Goal: Task Accomplishment & Management: Manage account settings

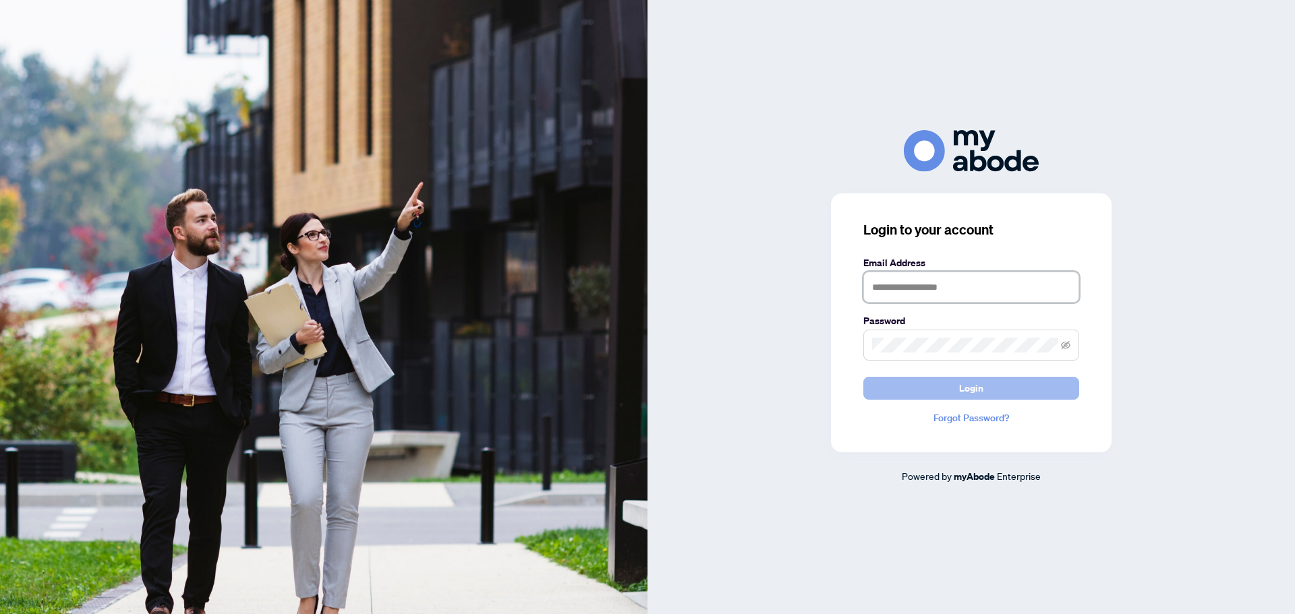
type input "**********"
click at [993, 384] on button "Login" at bounding box center [971, 388] width 216 height 23
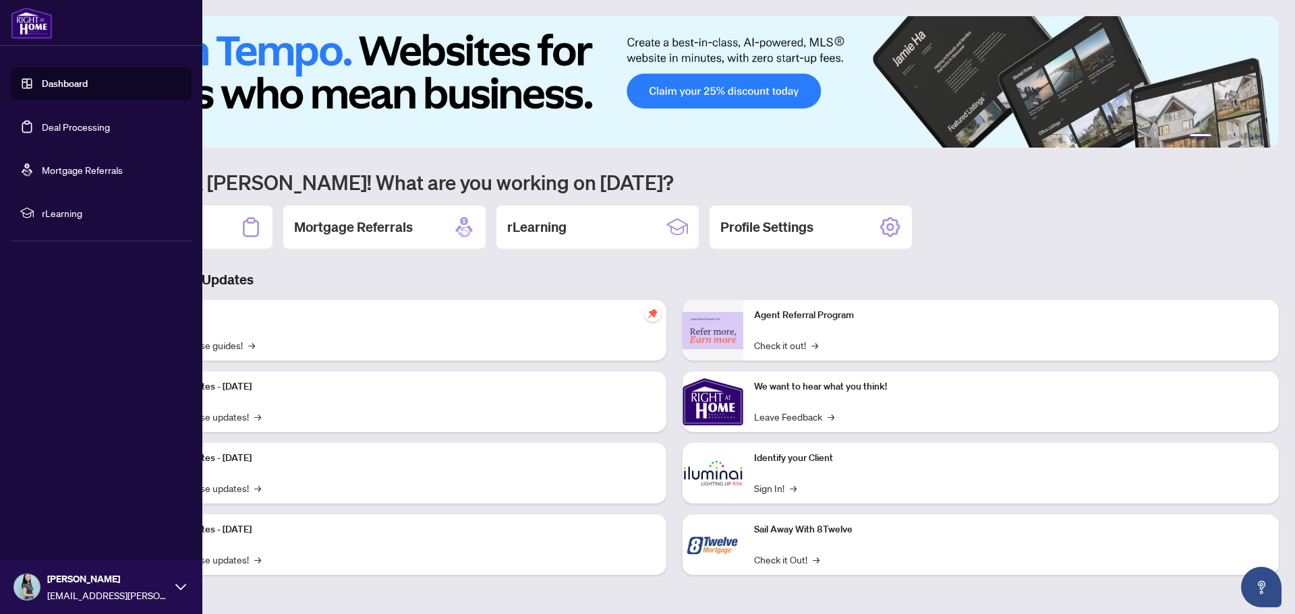
click at [65, 130] on link "Deal Processing" at bounding box center [76, 127] width 68 height 12
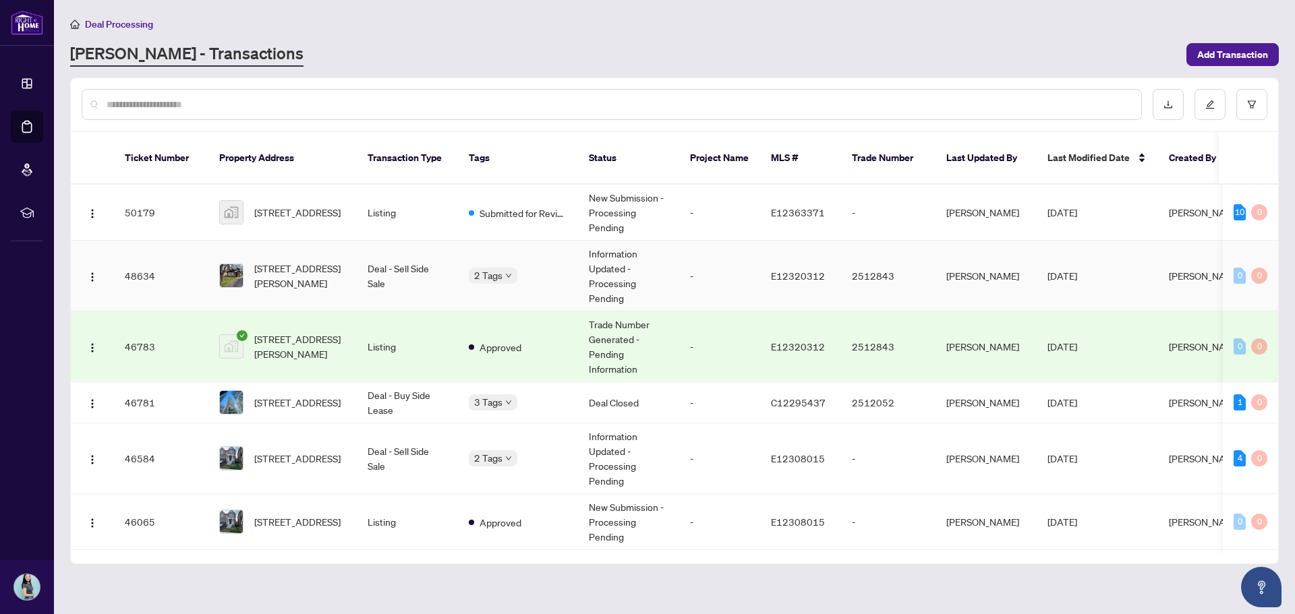
click at [387, 276] on td "Deal - Sell Side Sale" at bounding box center [407, 276] width 101 height 71
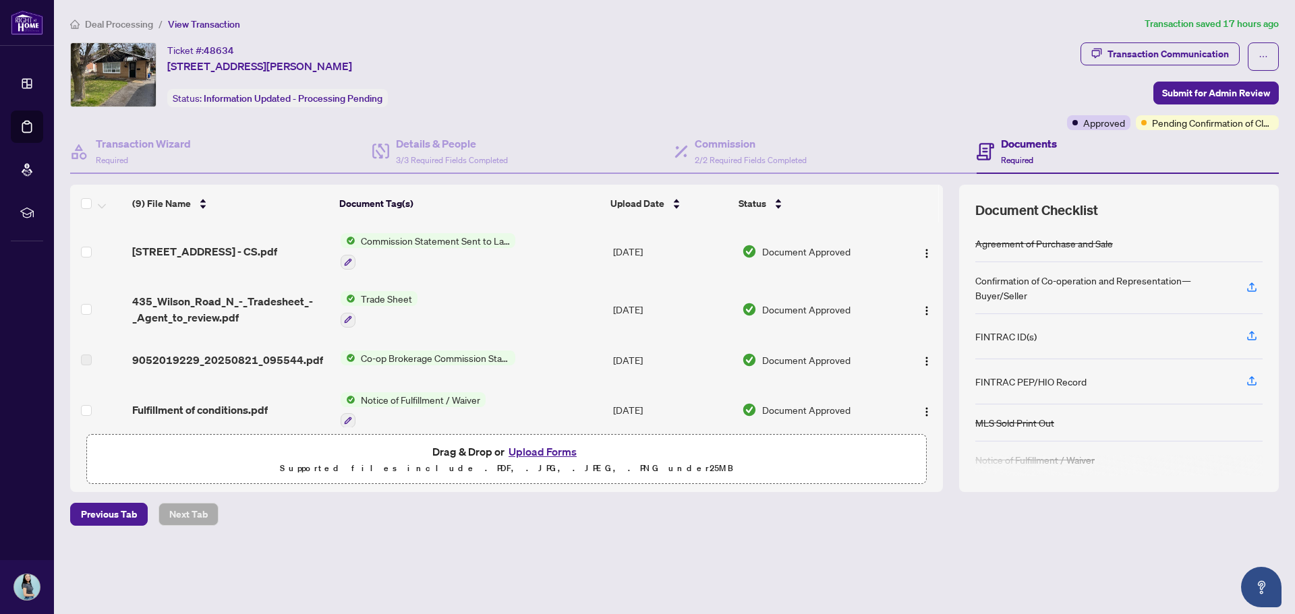
click at [122, 20] on span "Deal Processing" at bounding box center [119, 24] width 68 height 12
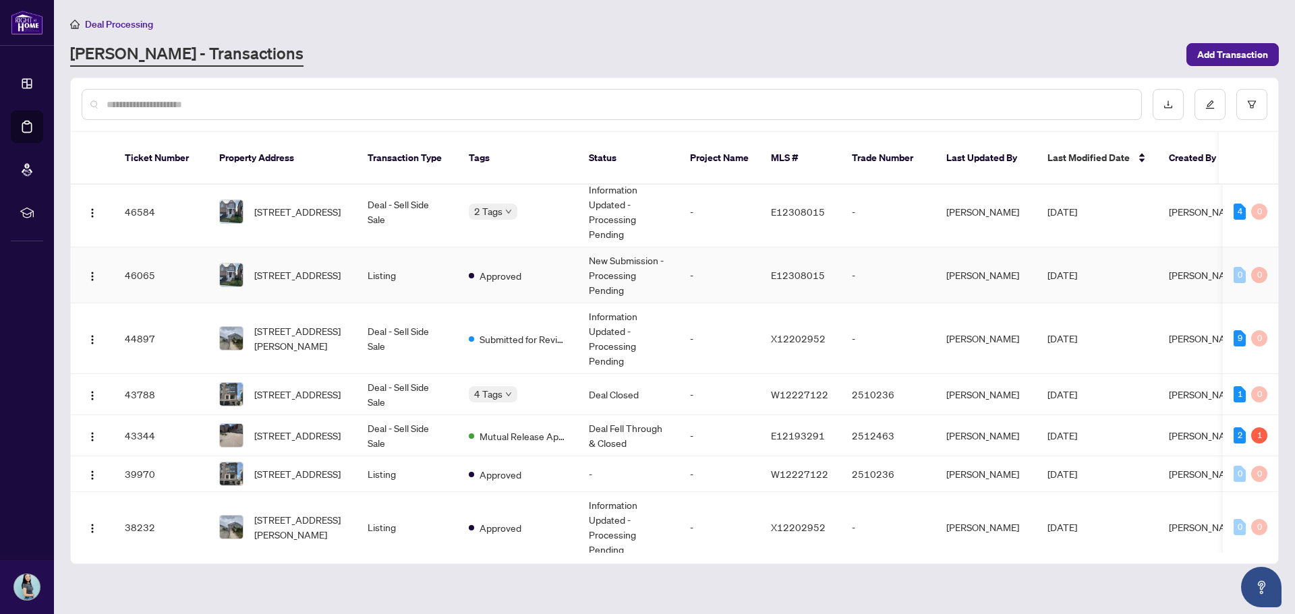
scroll to position [270, 0]
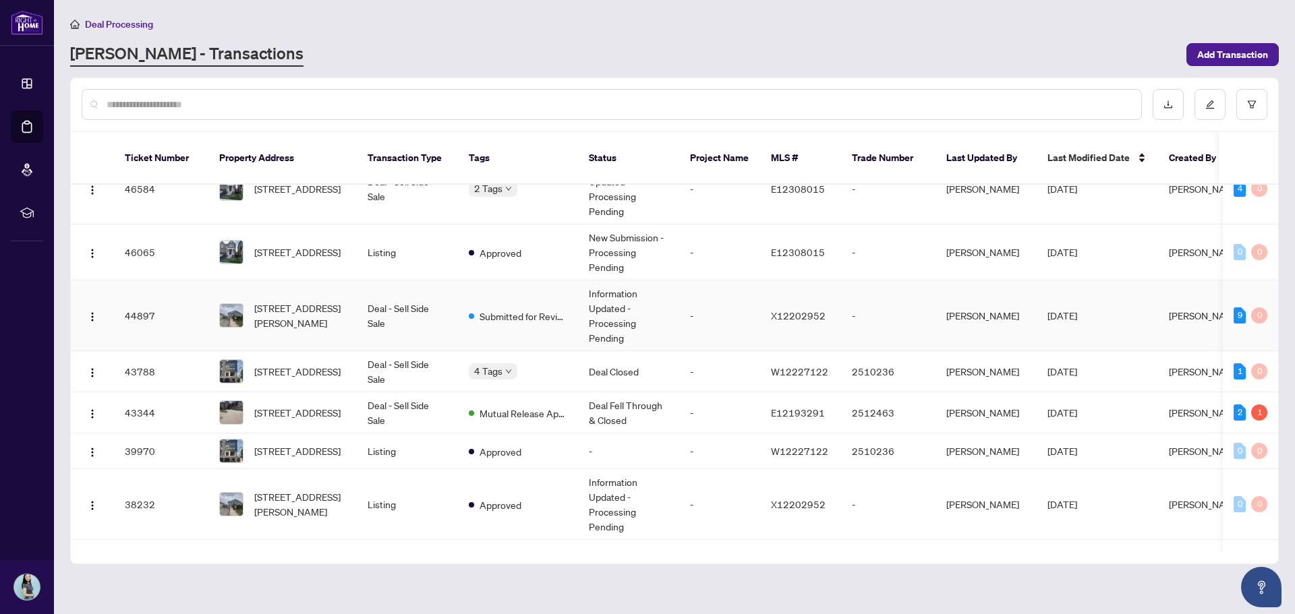
click at [612, 308] on td "Information Updated - Processing Pending" at bounding box center [628, 316] width 101 height 71
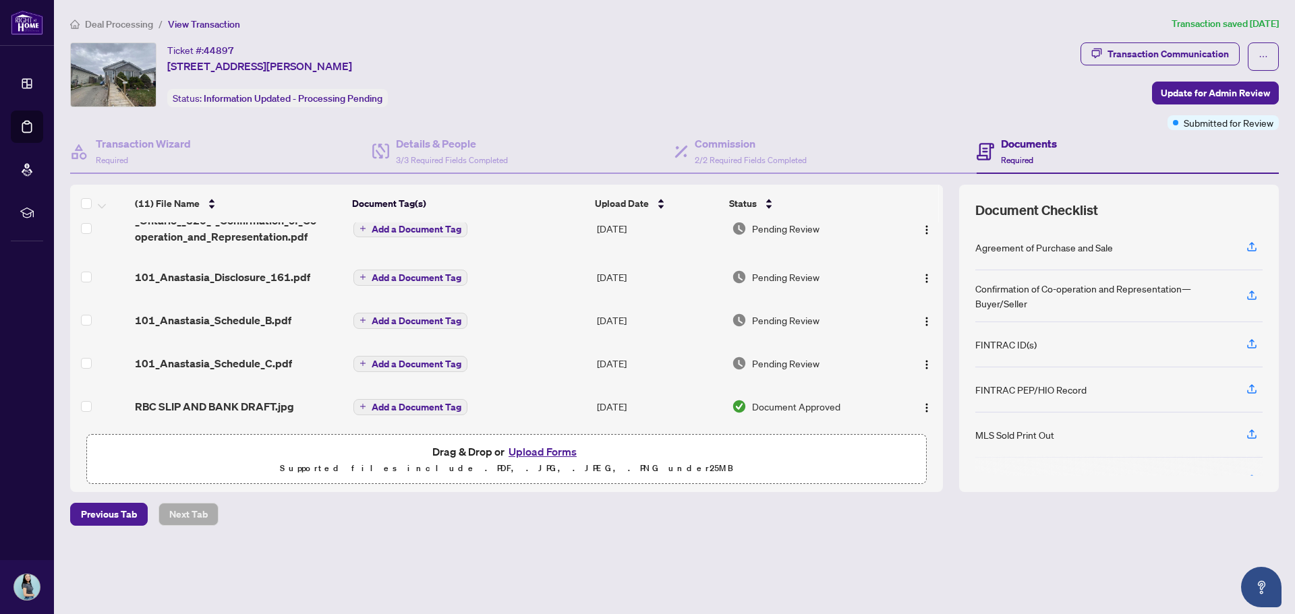
scroll to position [353, 0]
click at [1157, 62] on div "Transaction Communication" at bounding box center [1167, 54] width 121 height 22
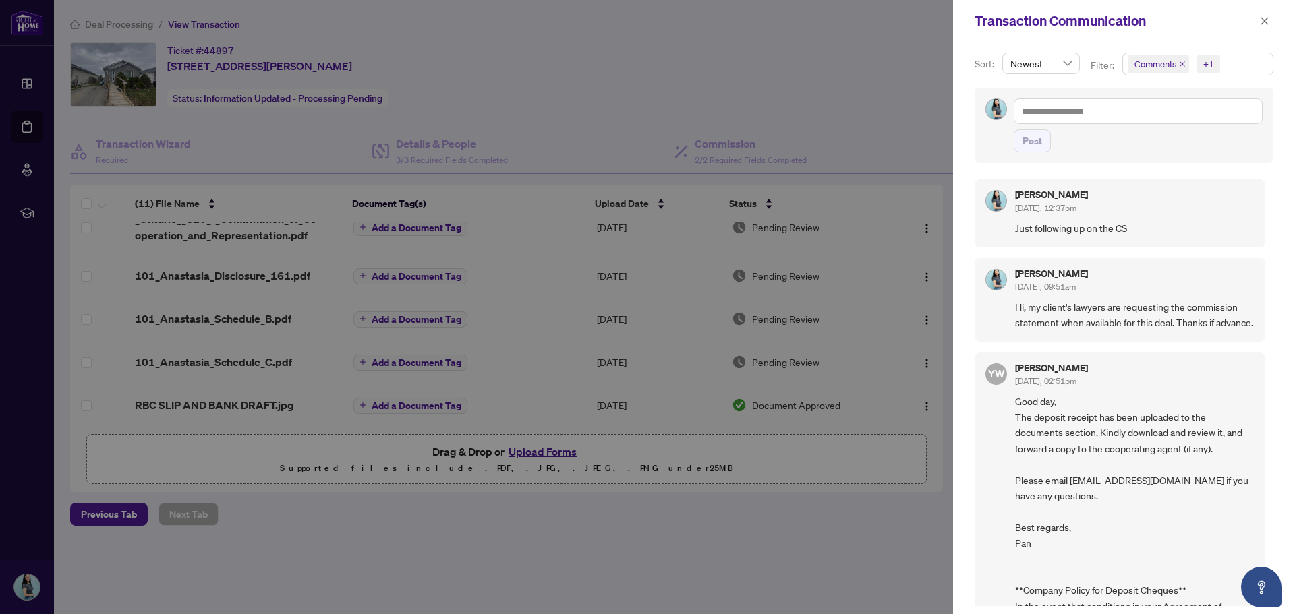
click at [762, 141] on div at bounding box center [647, 307] width 1295 height 614
click at [1261, 23] on icon "close" at bounding box center [1264, 20] width 9 height 9
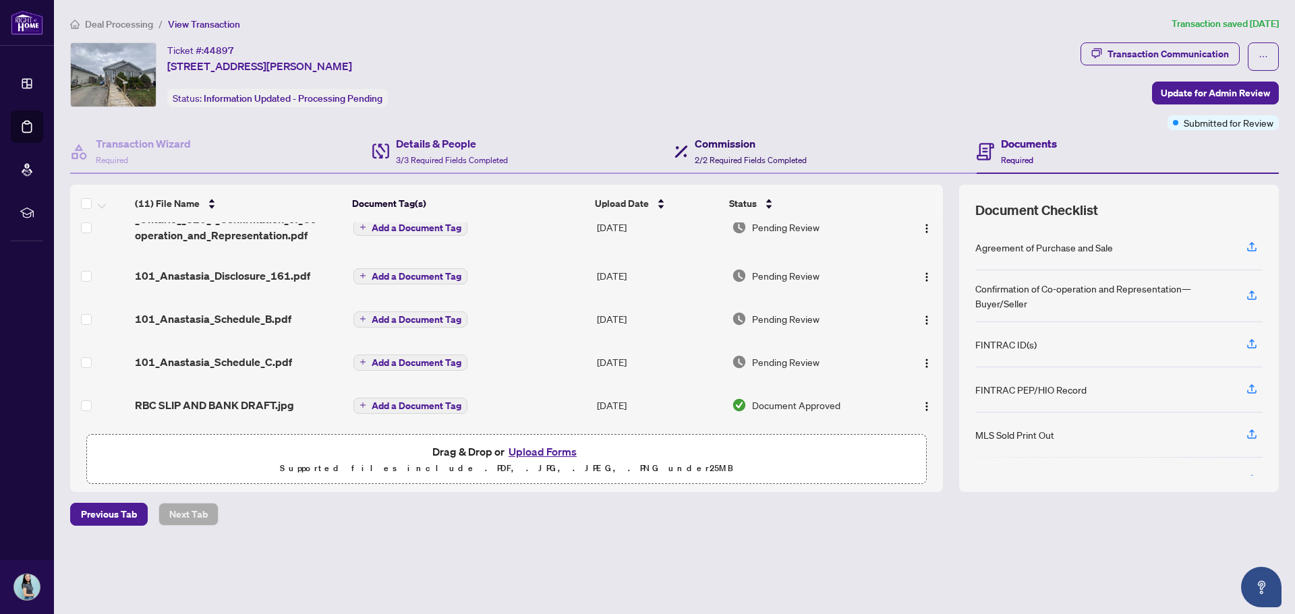
click at [753, 150] on h4 "Commission" at bounding box center [751, 144] width 112 height 16
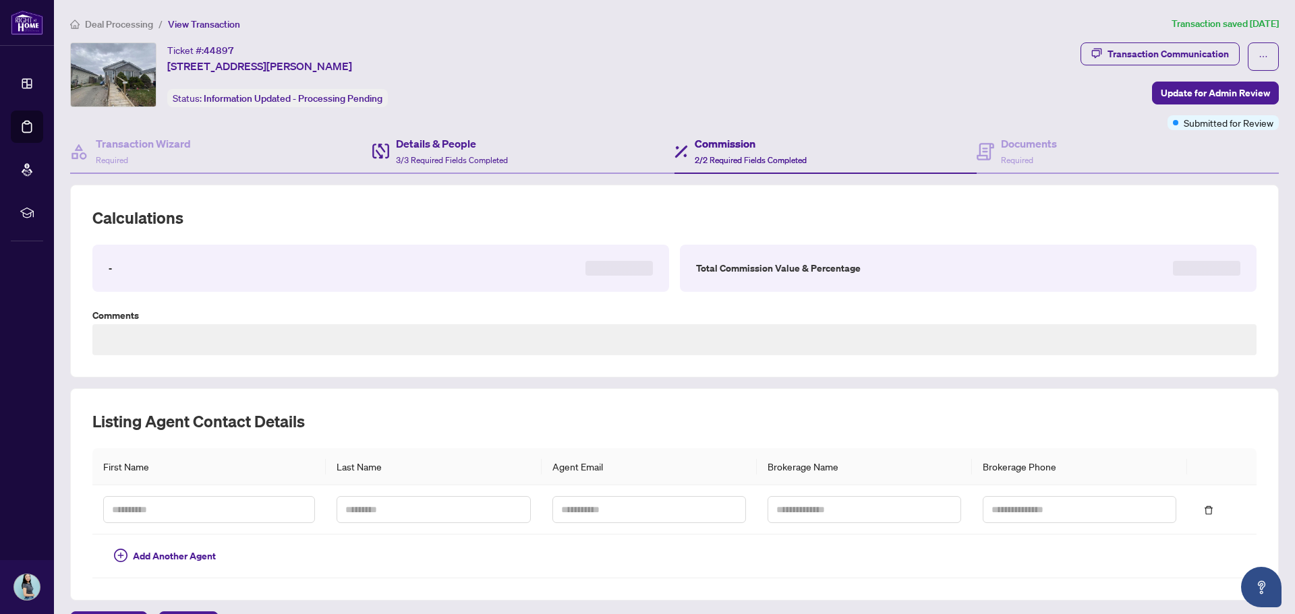
type textarea "**********"
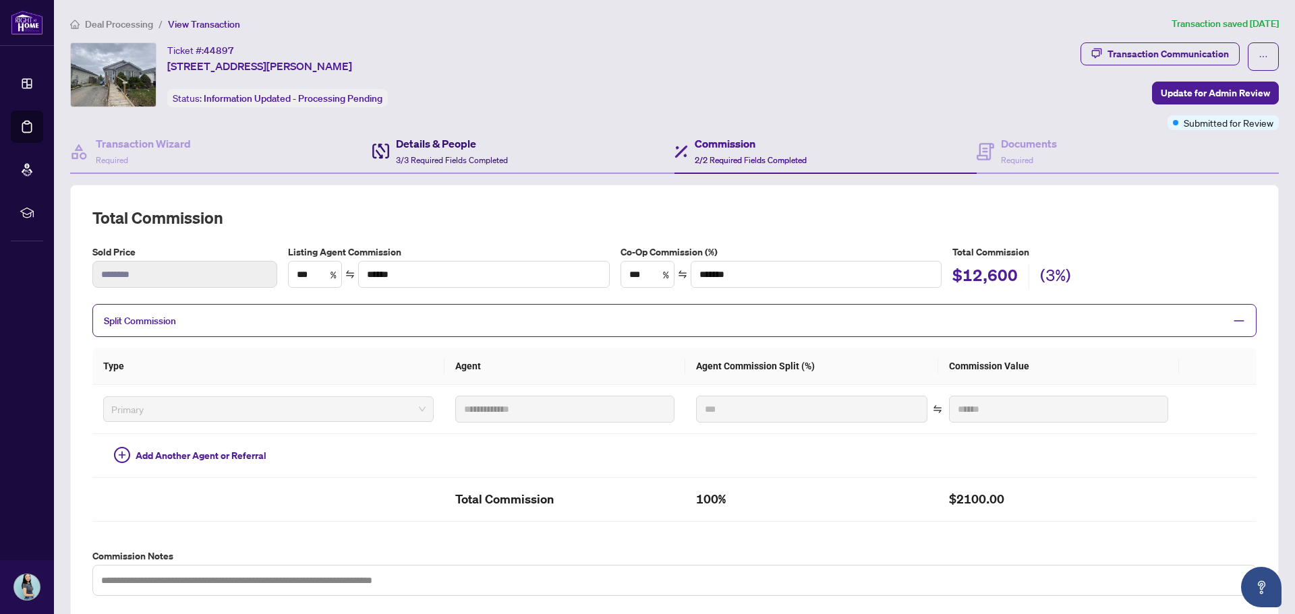
click at [421, 156] on span "3/3 Required Fields Completed" at bounding box center [452, 160] width 112 height 10
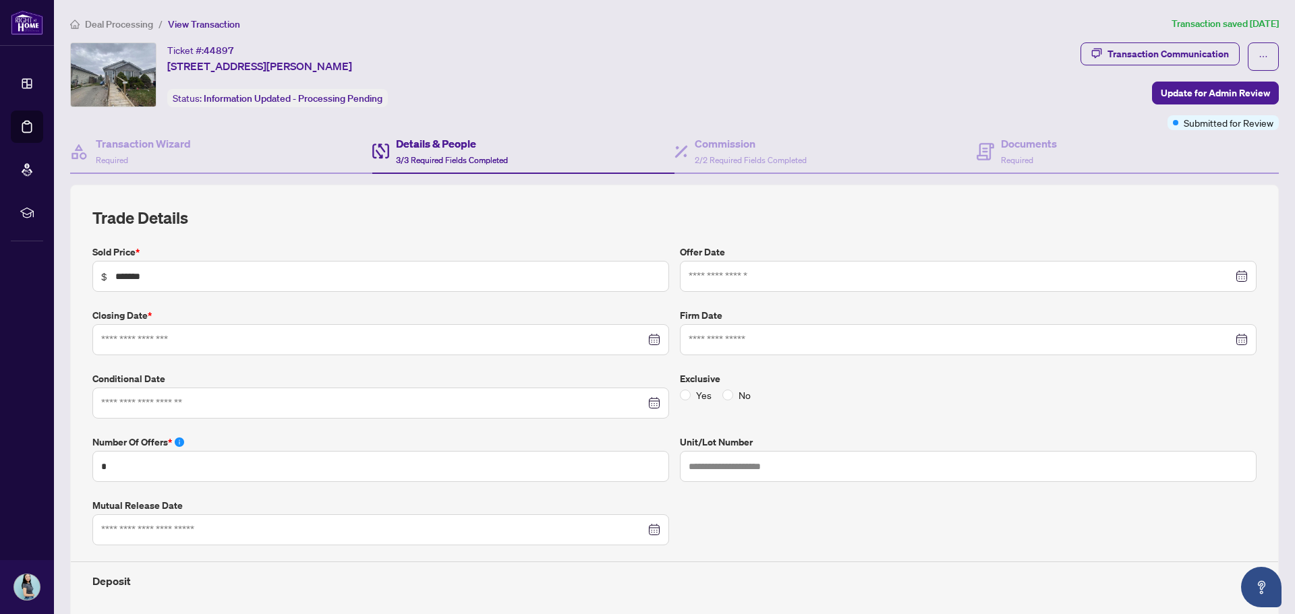
type input "**********"
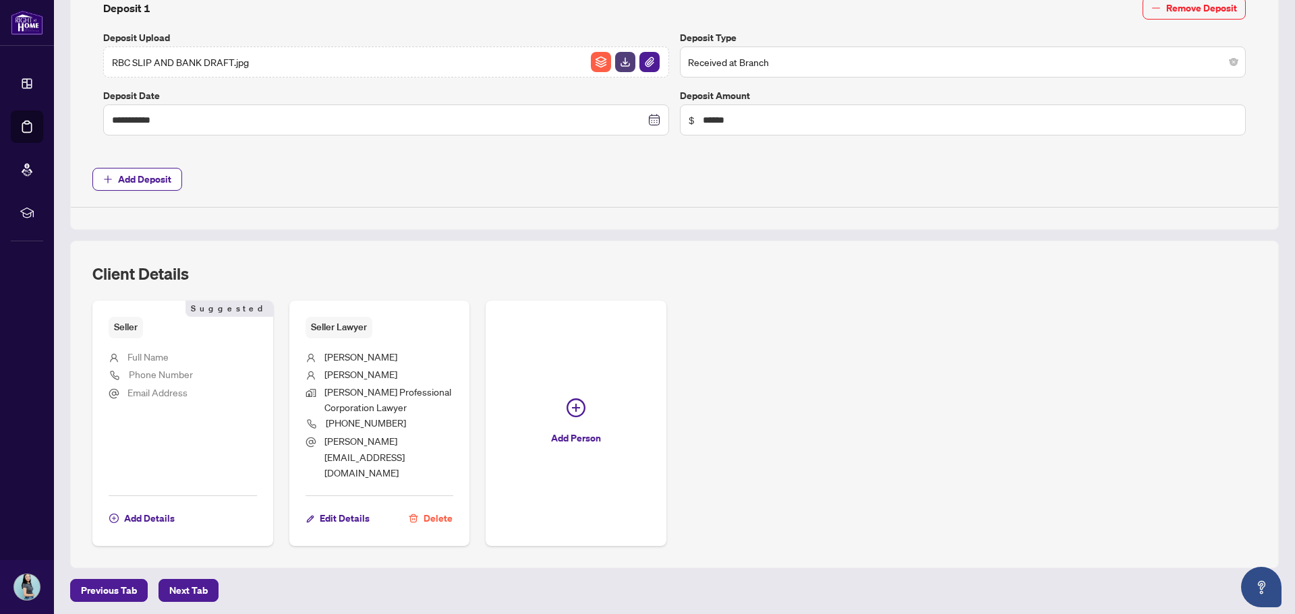
scroll to position [600, 0]
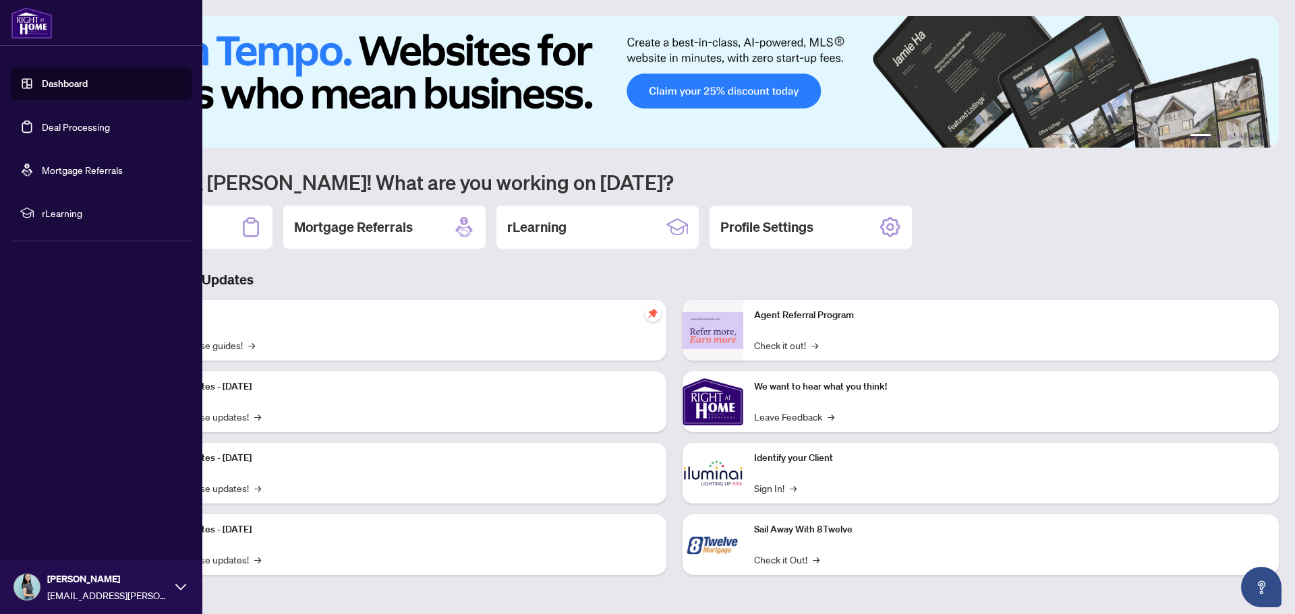
click at [75, 122] on link "Deal Processing" at bounding box center [76, 127] width 68 height 12
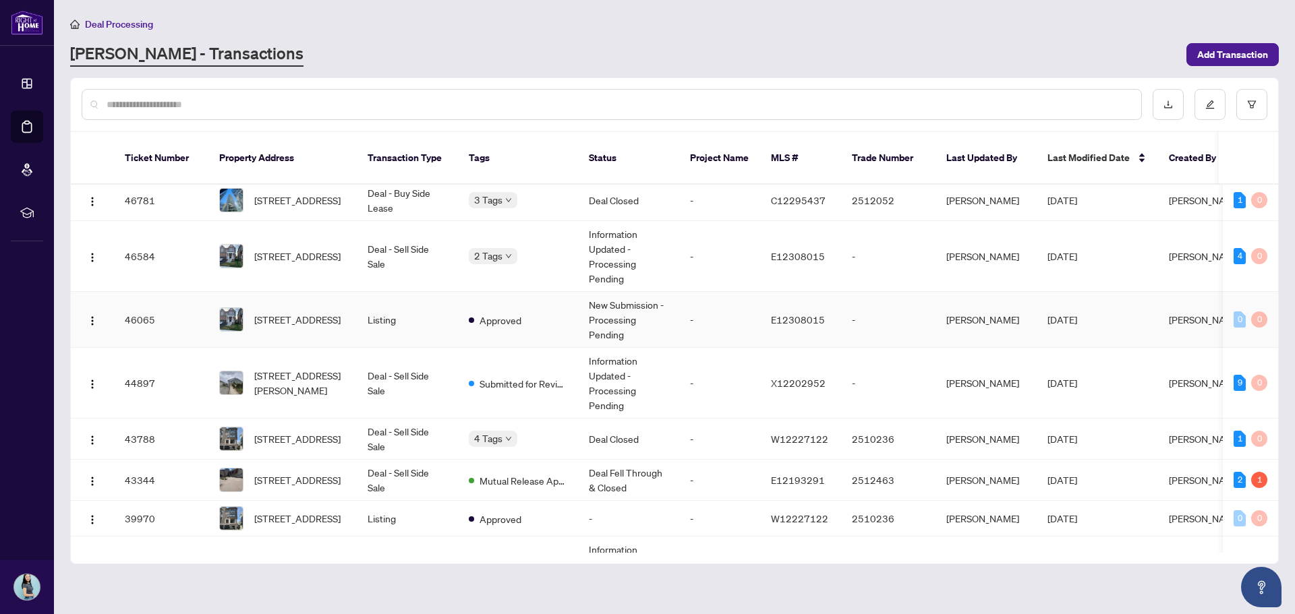
scroll to position [270, 0]
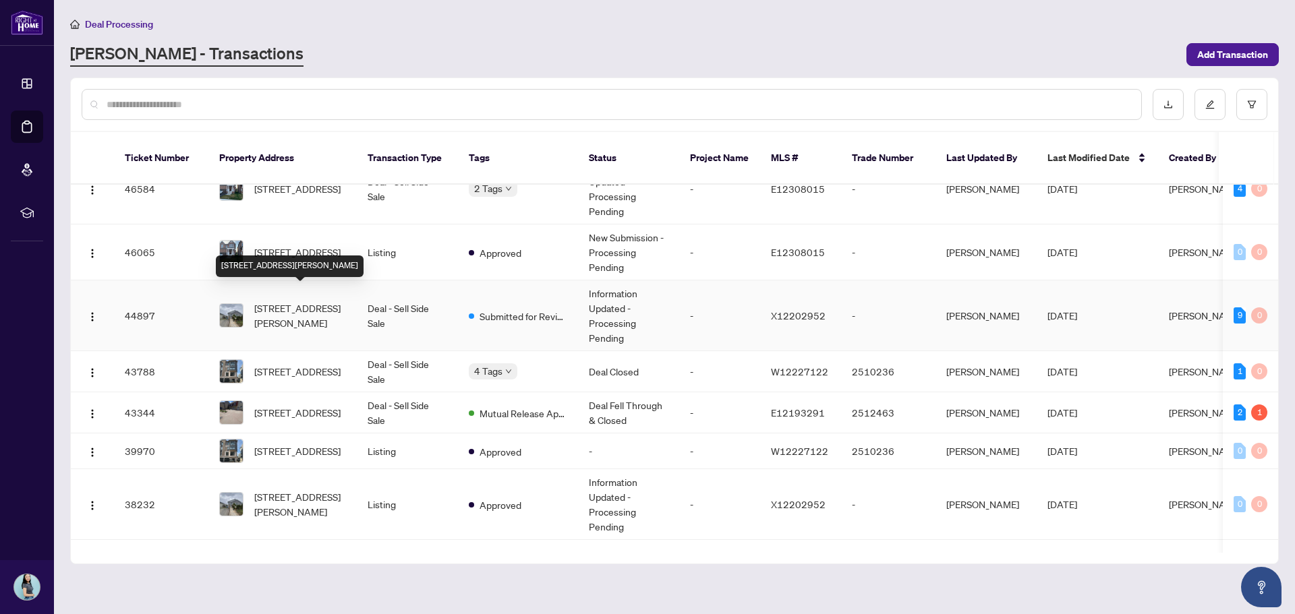
click at [345, 301] on span "[STREET_ADDRESS][PERSON_NAME]" at bounding box center [300, 316] width 92 height 30
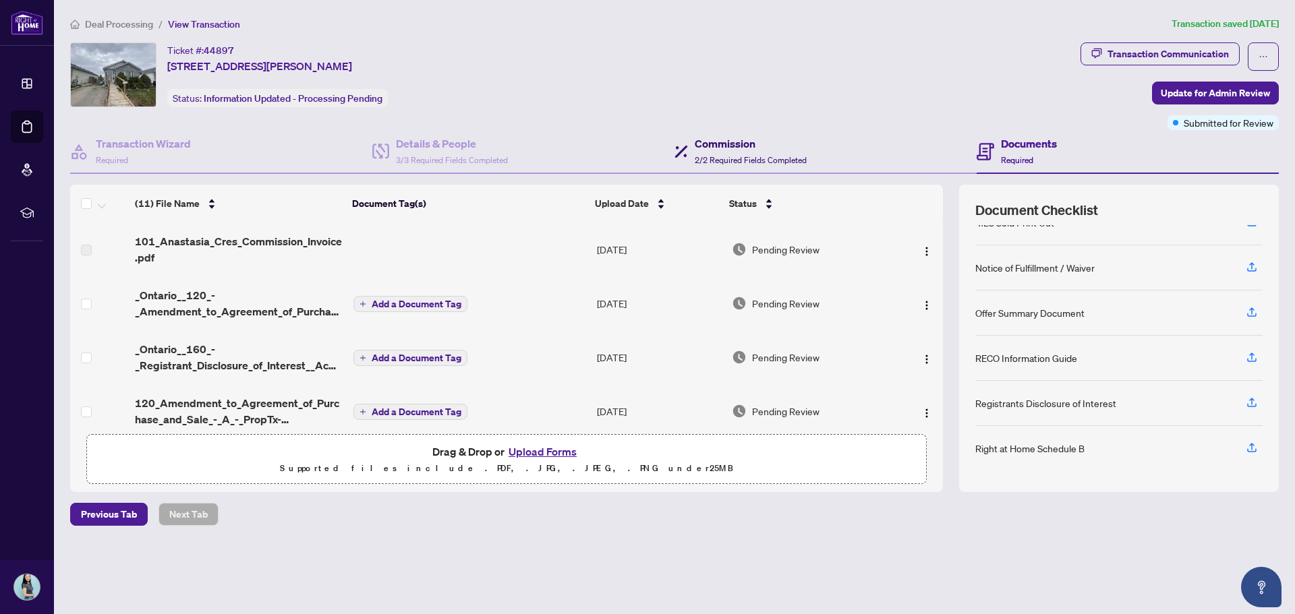
click at [752, 146] on h4 "Commission" at bounding box center [751, 144] width 112 height 16
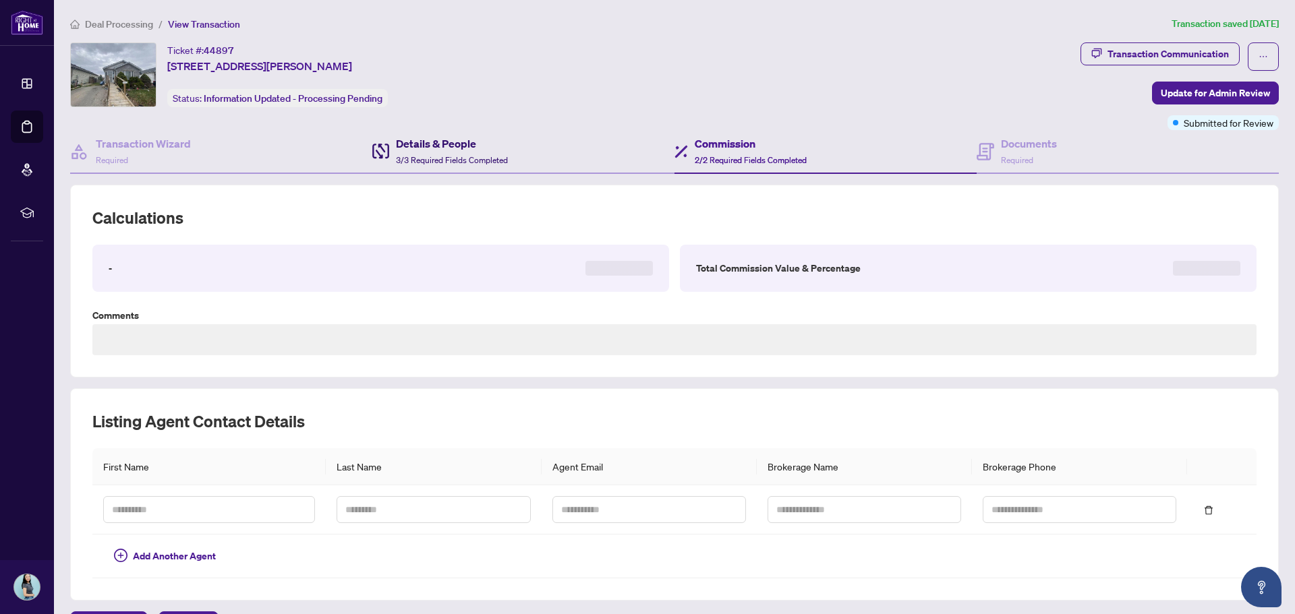
click at [476, 153] on div "Details & People 3/3 Required Fields Completed" at bounding box center [452, 152] width 112 height 32
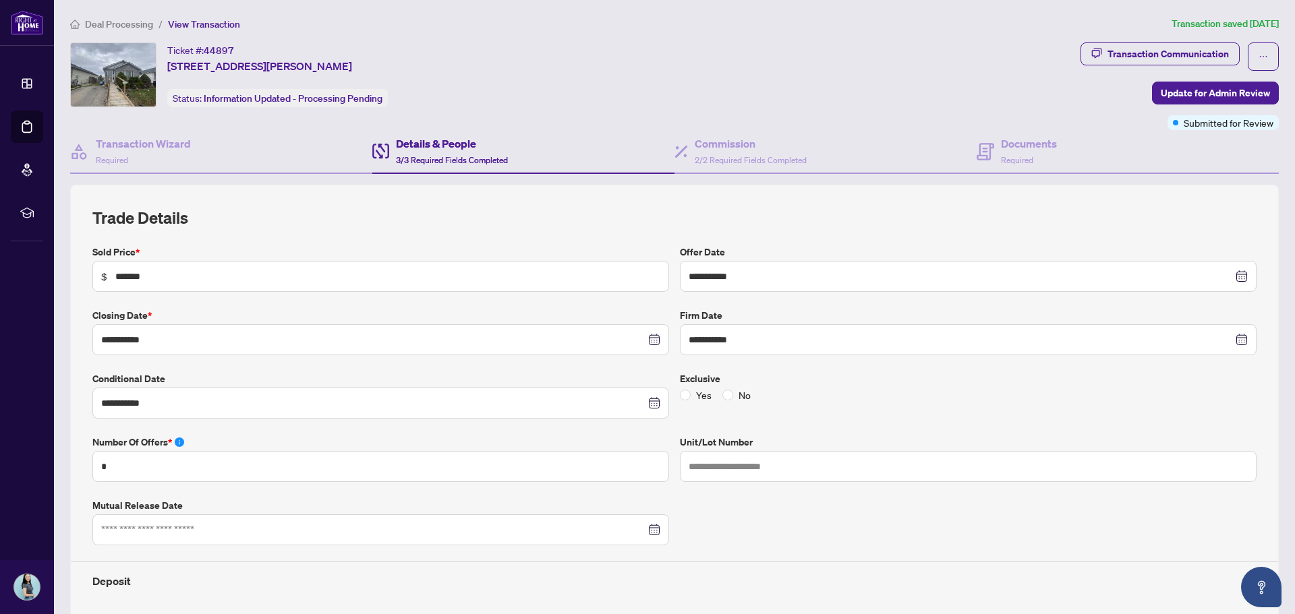
click at [572, 170] on div "Details & People 3/3 Required Fields Completed" at bounding box center [523, 152] width 302 height 44
